Goal: Task Accomplishment & Management: Manage account settings

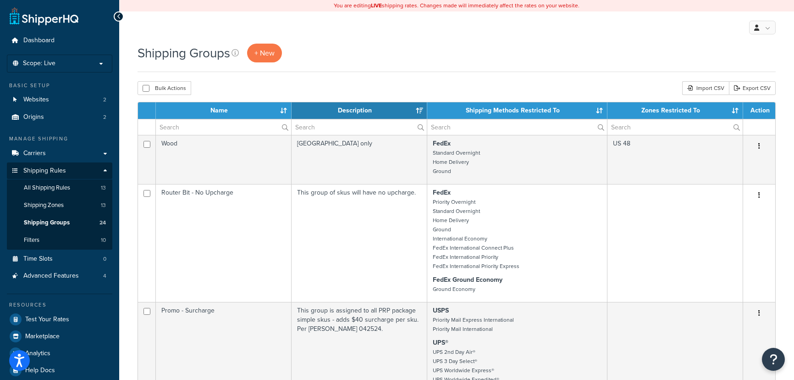
select select "15"
click at [82, 187] on link "All Shipping Rules 13" at bounding box center [59, 187] width 105 height 17
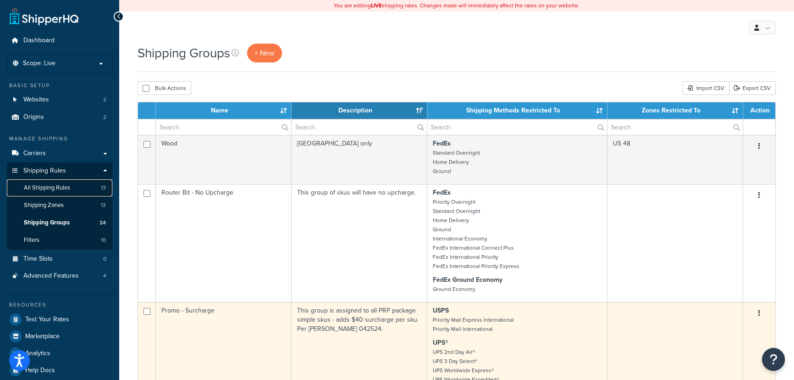
scroll to position [208, 0]
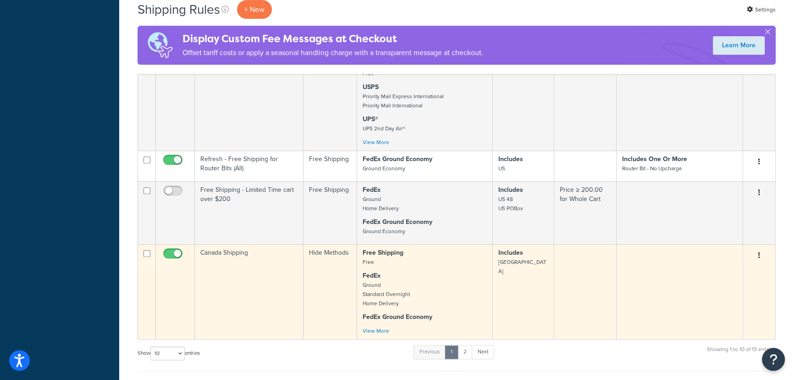
scroll to position [583, 0]
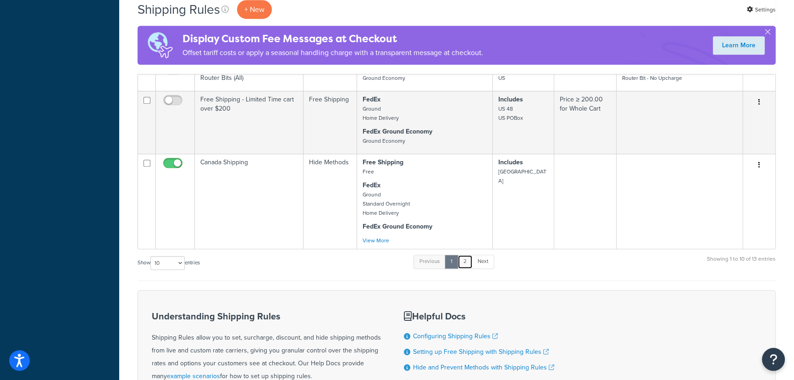
click at [466, 265] on link "2" at bounding box center [465, 262] width 15 height 14
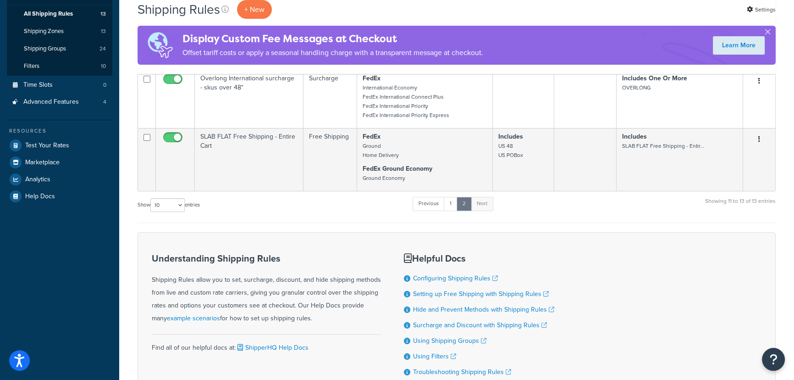
scroll to position [83, 0]
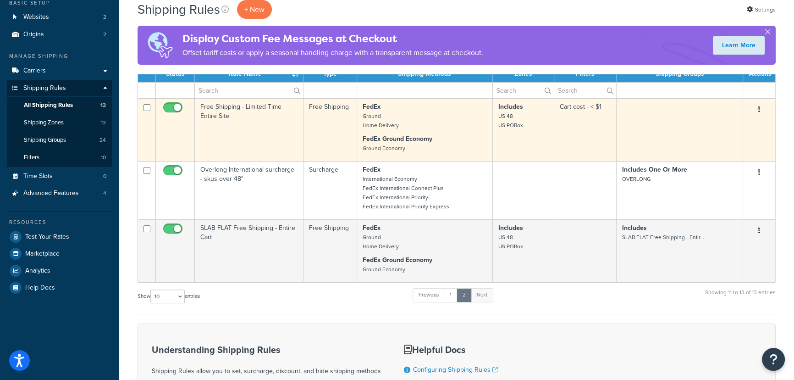
click at [168, 108] on input "checkbox" at bounding box center [173, 109] width 25 height 11
checkbox input "false"
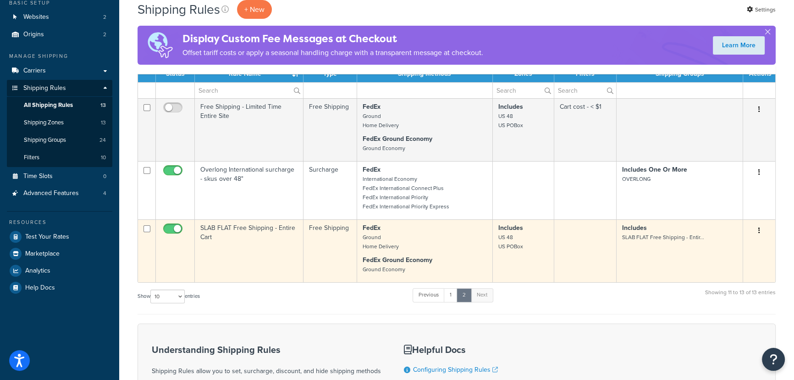
scroll to position [83, 0]
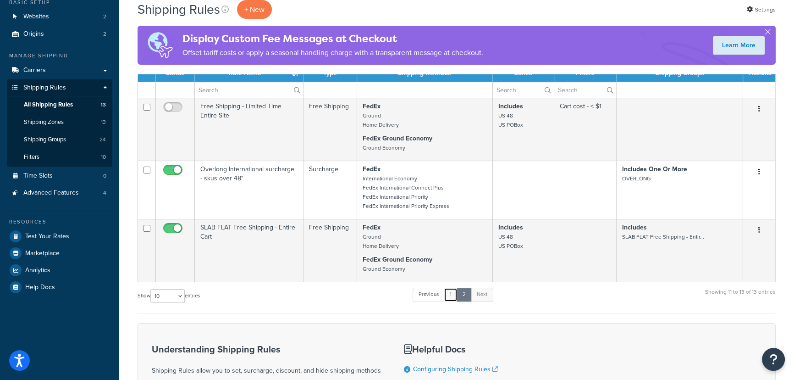
click at [451, 296] on link "1" at bounding box center [451, 295] width 14 height 14
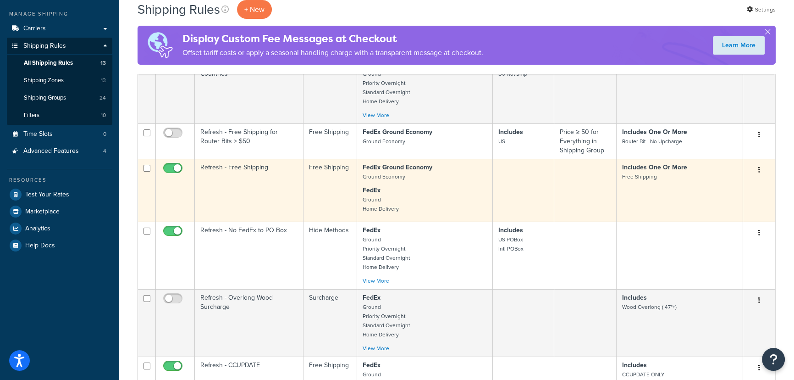
scroll to position [208, 0]
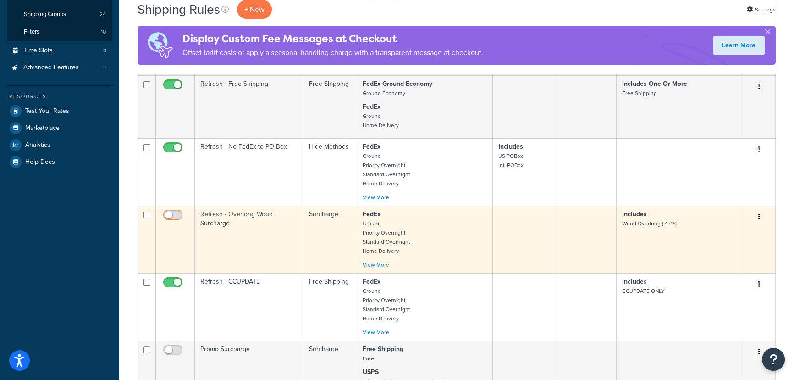
click at [177, 216] on input "checkbox" at bounding box center [173, 216] width 25 height 11
checkbox input "true"
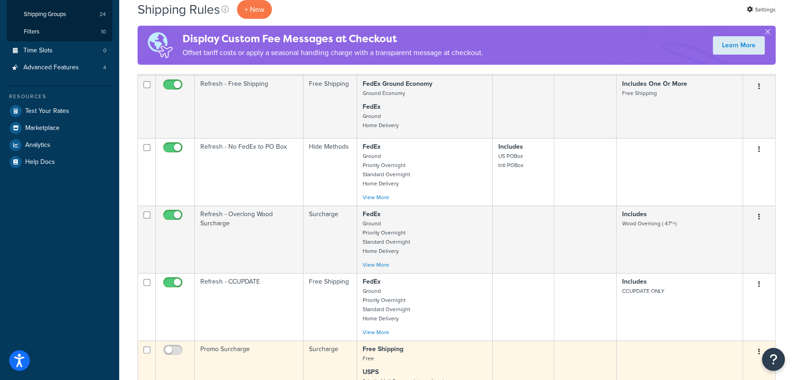
scroll to position [333, 0]
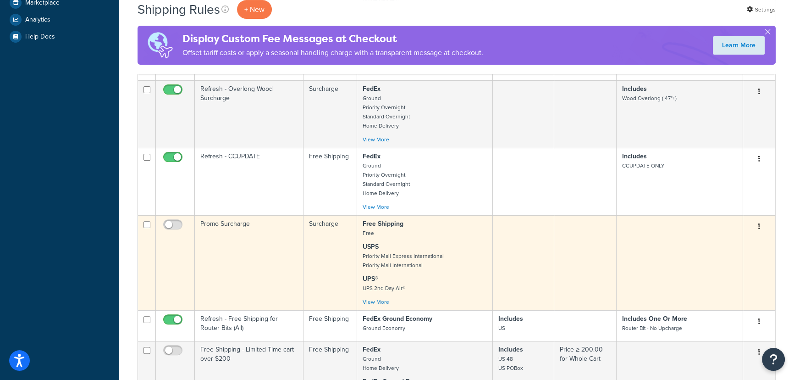
click at [180, 222] on span at bounding box center [172, 224] width 19 height 11
click at [180, 222] on input "checkbox" at bounding box center [173, 226] width 25 height 11
checkbox input "true"
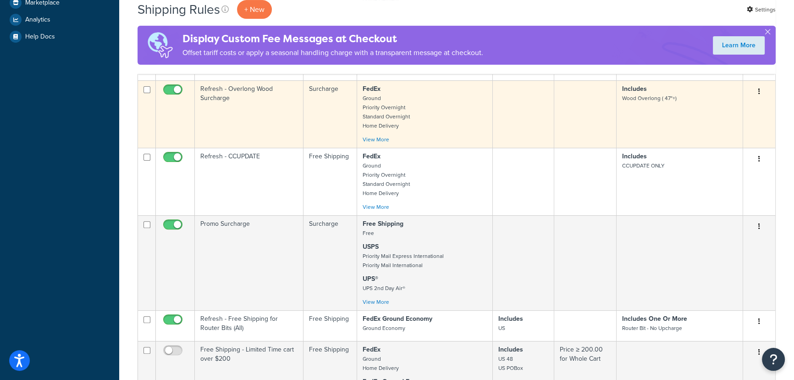
click at [644, 112] on td "Includes Wood Overlong ( 47"+)" at bounding box center [680, 113] width 127 height 67
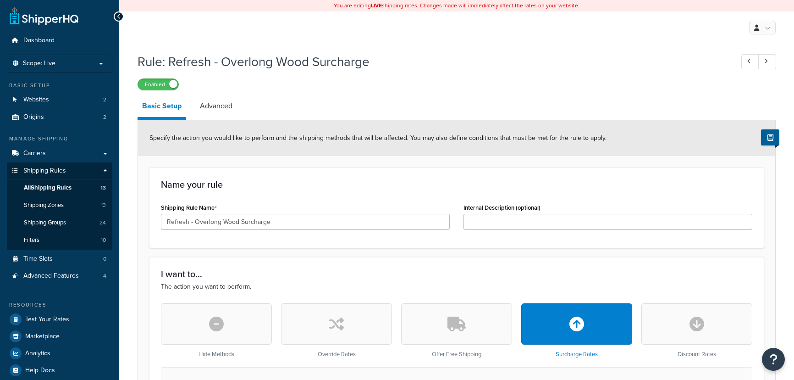
select select "CART"
click at [117, 17] on icon at bounding box center [119, 16] width 4 height 6
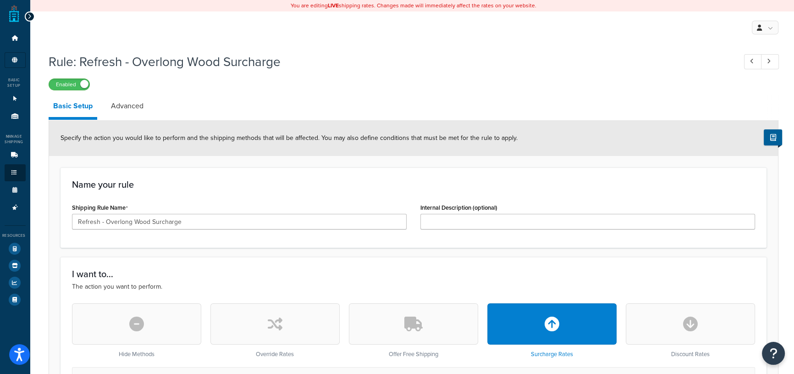
click at [32, 16] on icon at bounding box center [30, 16] width 4 height 6
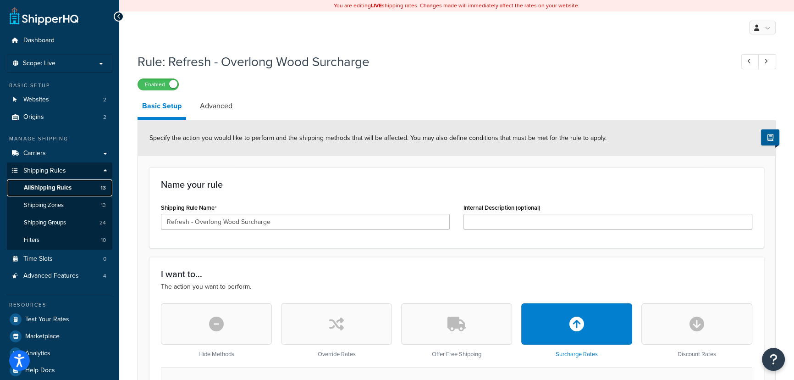
click at [47, 187] on span "All Shipping Rules" at bounding box center [48, 188] width 48 height 8
